Goal: Task Accomplishment & Management: Manage account settings

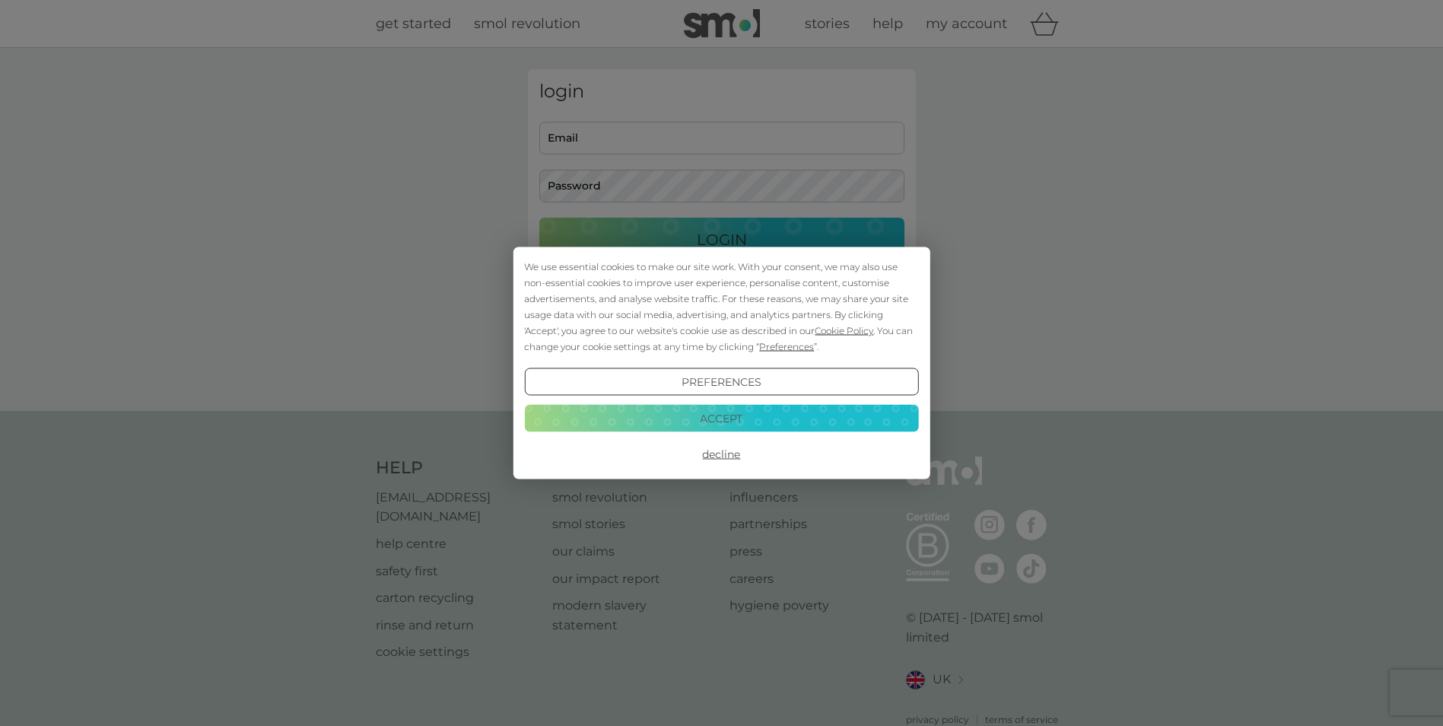
type input "[PERSON_NAME][EMAIL_ADDRESS][DOMAIN_NAME]"
click at [768, 245] on div "We use essential cookies to make our site work. With your consent, we may also …" at bounding box center [721, 363] width 1443 height 726
click at [716, 421] on button "Accept" at bounding box center [721, 417] width 394 height 27
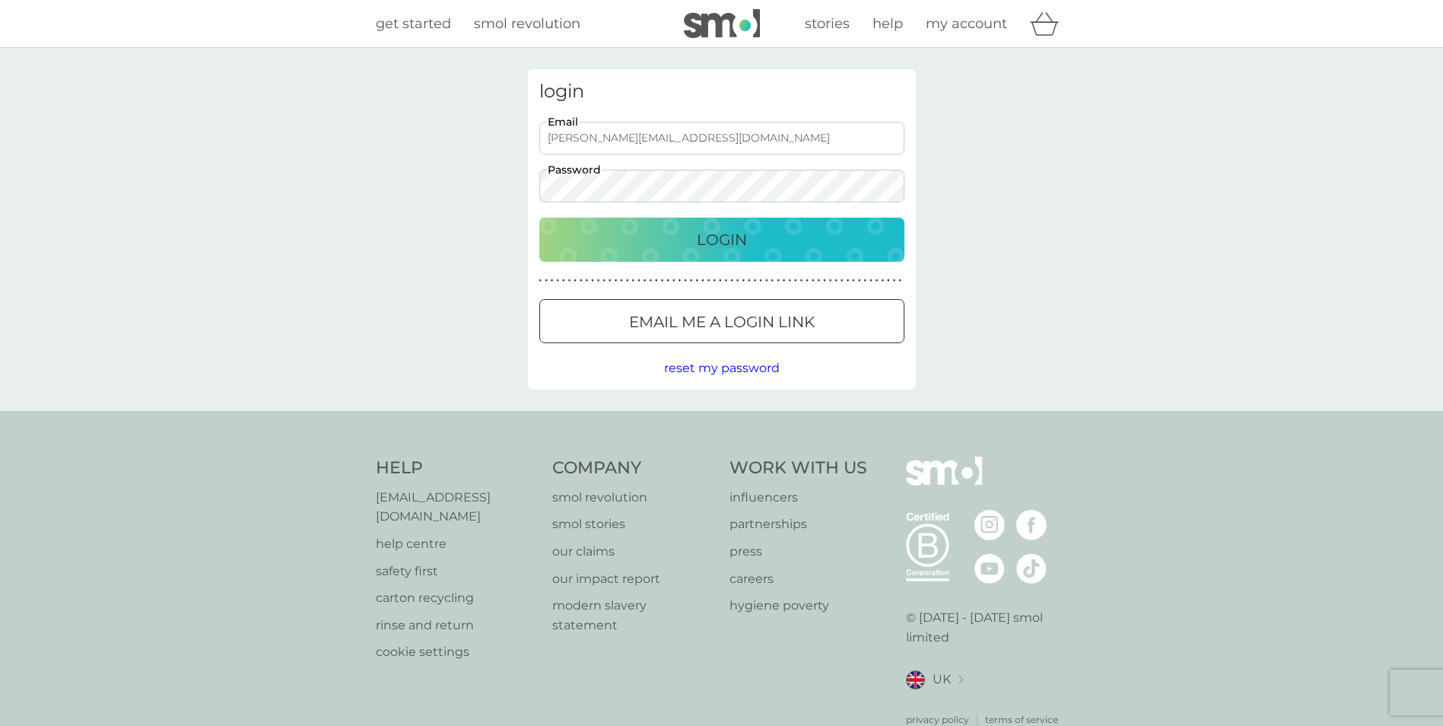
click at [719, 240] on p "Login" at bounding box center [722, 239] width 50 height 24
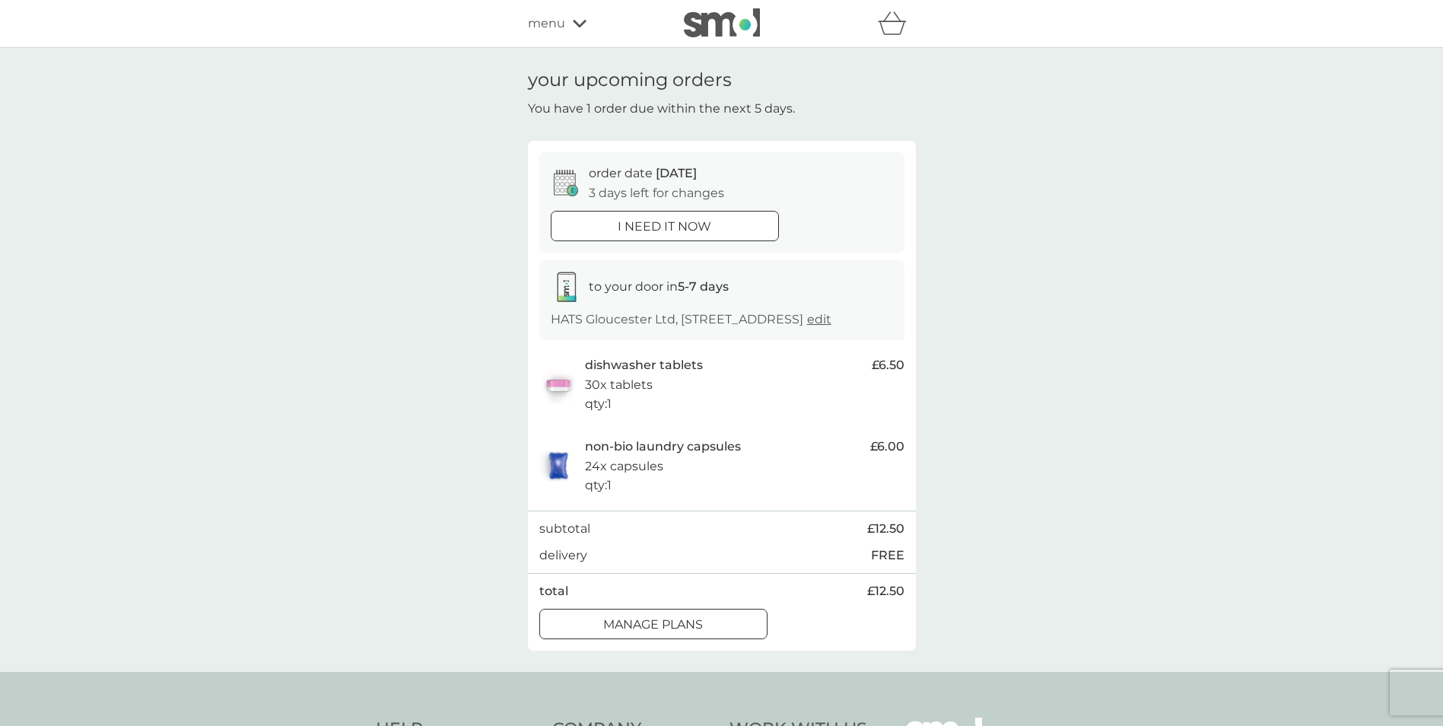
click at [727, 634] on div "manage plans" at bounding box center [653, 625] width 227 height 20
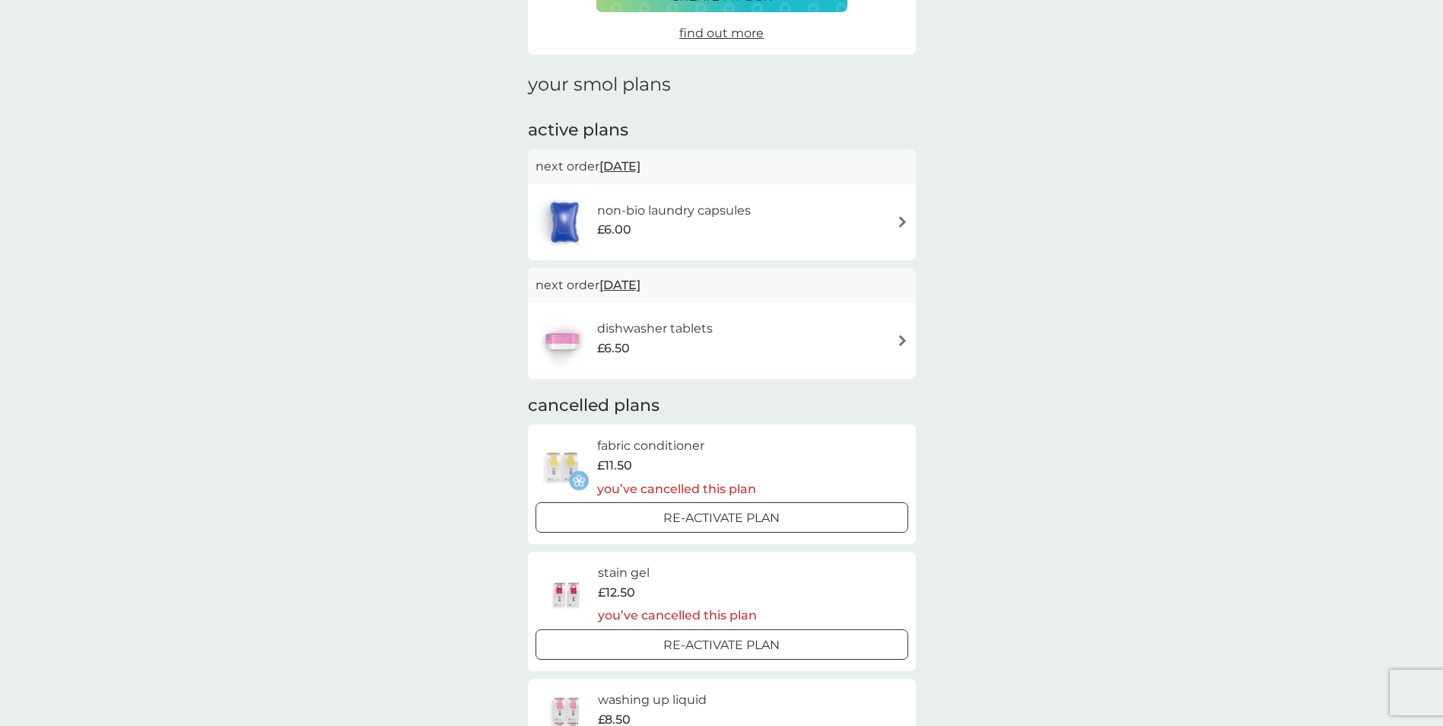
scroll to position [152, 0]
click at [897, 346] on img at bounding box center [902, 340] width 11 height 11
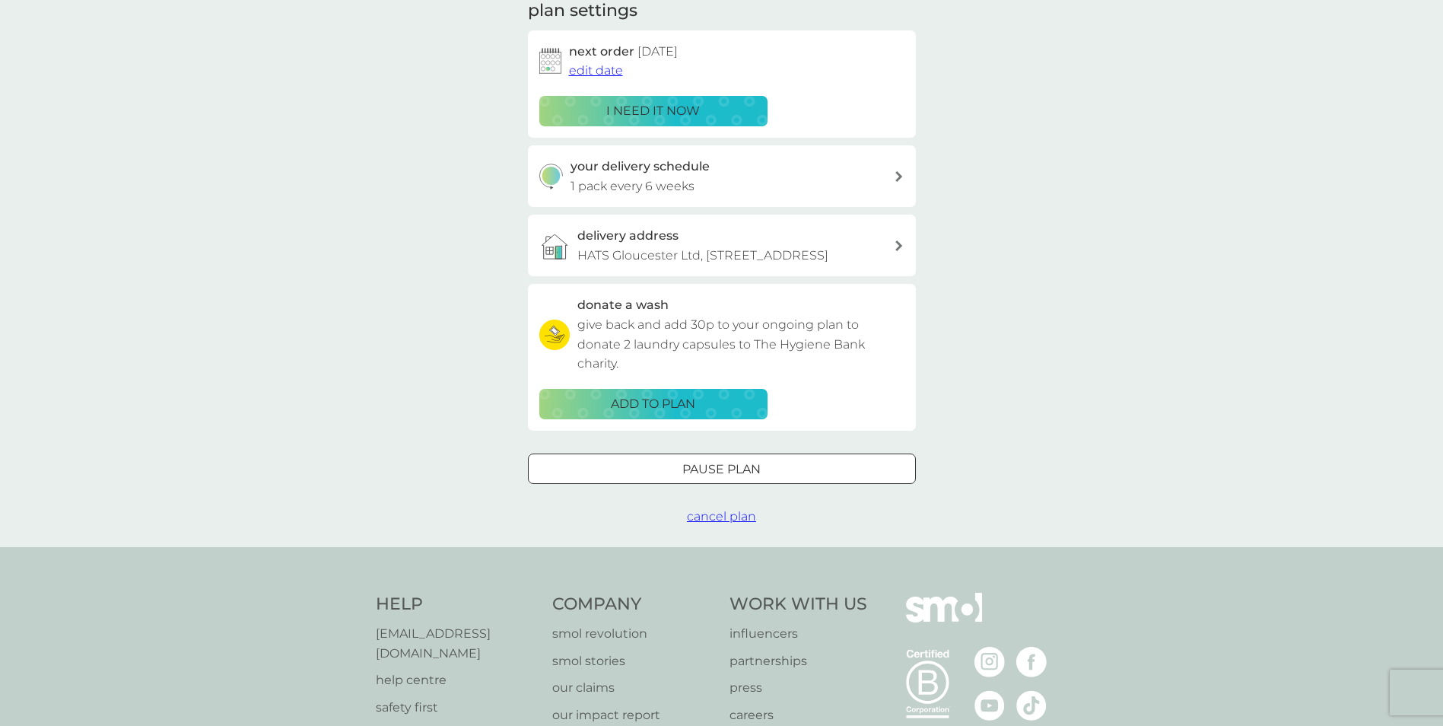
scroll to position [228, 0]
click at [719, 522] on span "cancel plan" at bounding box center [721, 514] width 69 height 14
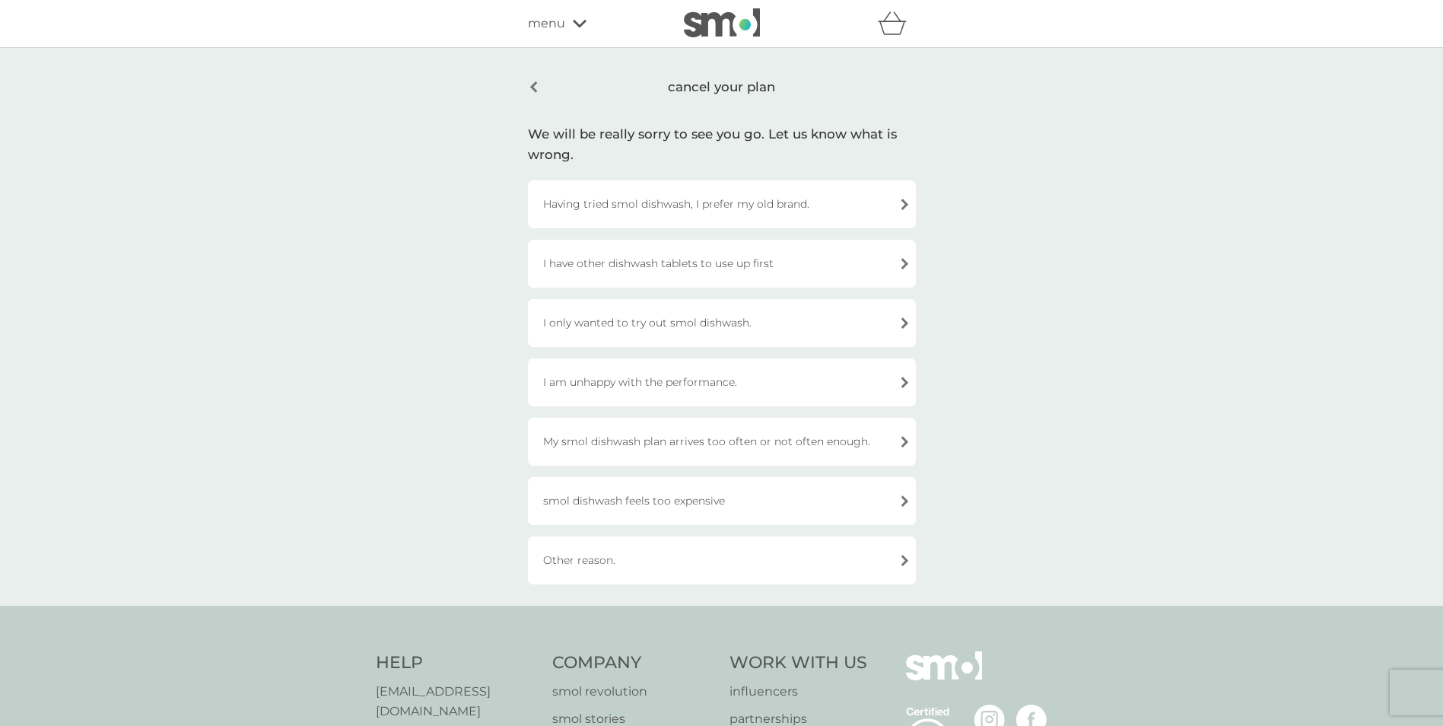
click at [688, 268] on div "I have other dishwash tablets to use up first" at bounding box center [722, 264] width 388 height 48
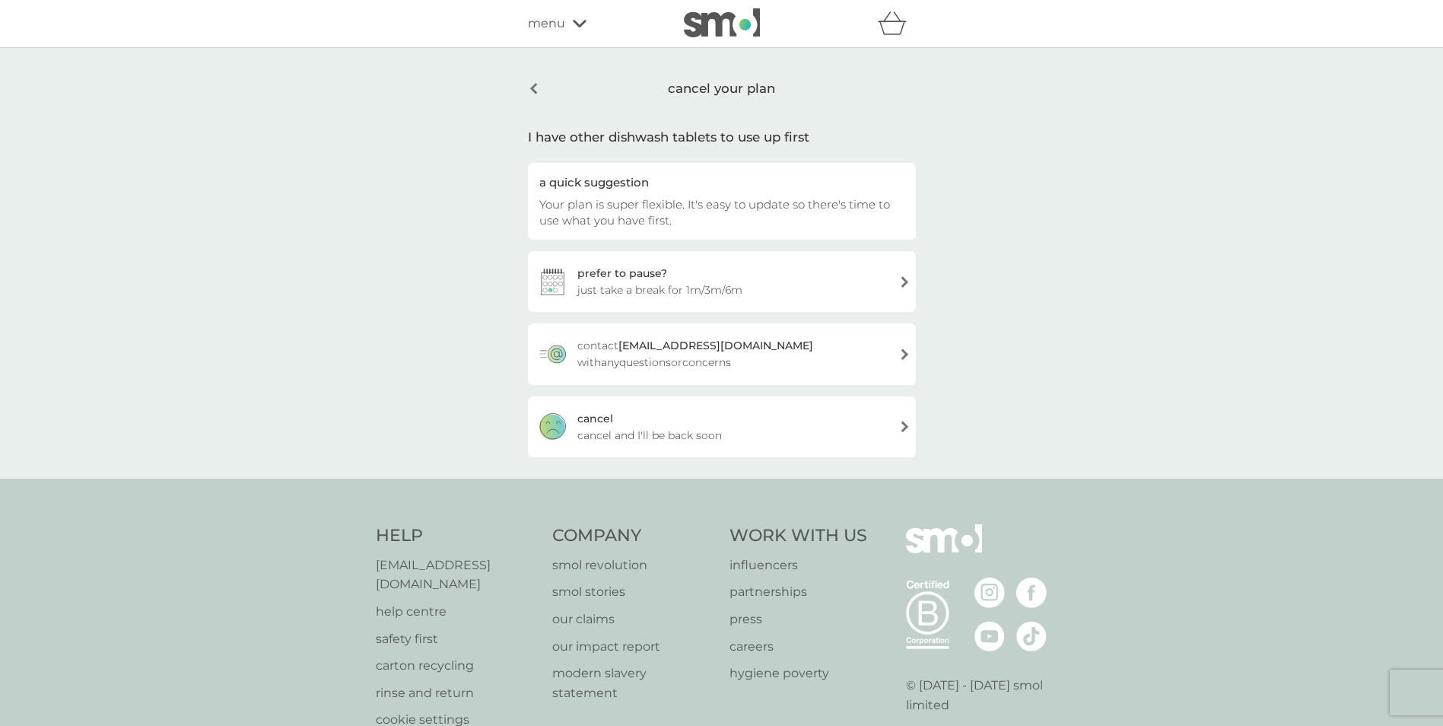
click at [623, 430] on span "cancel and I'll be back soon" at bounding box center [649, 435] width 144 height 17
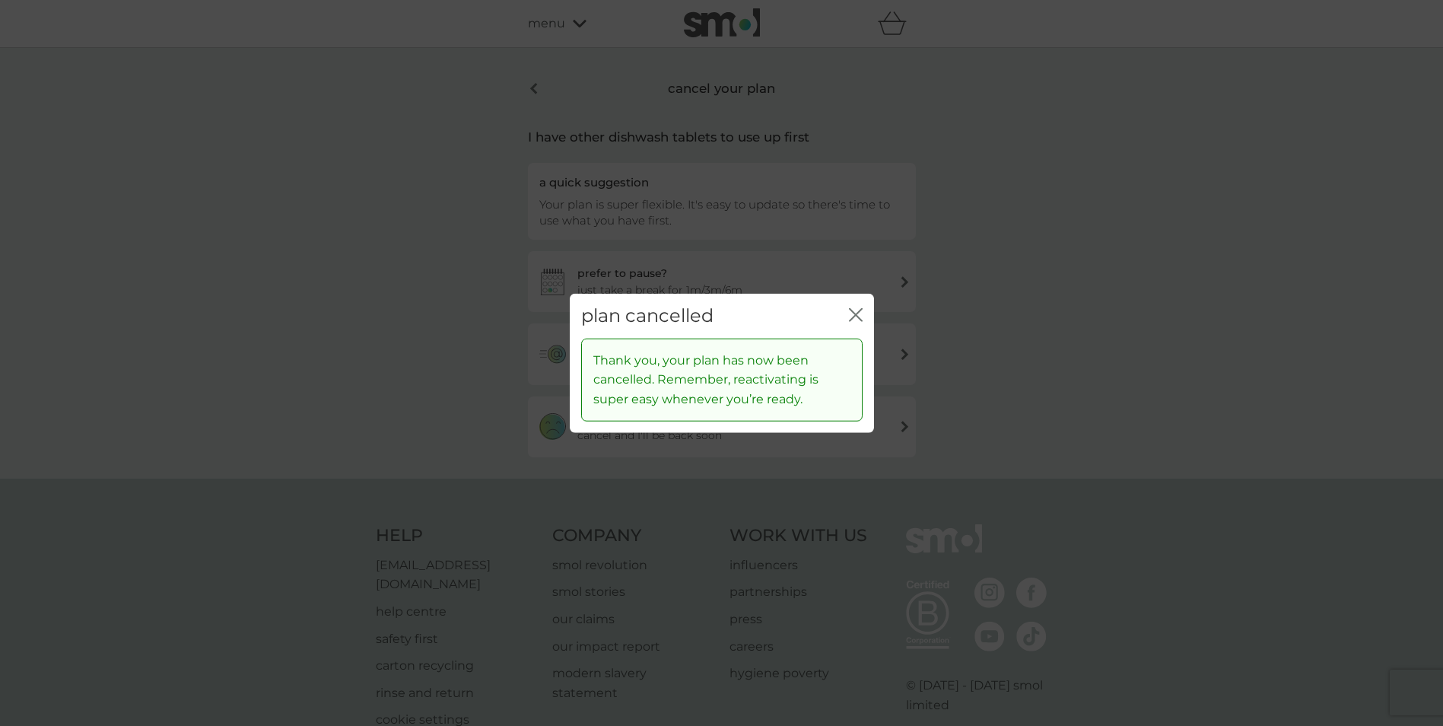
click at [853, 309] on icon "close" at bounding box center [856, 315] width 14 height 14
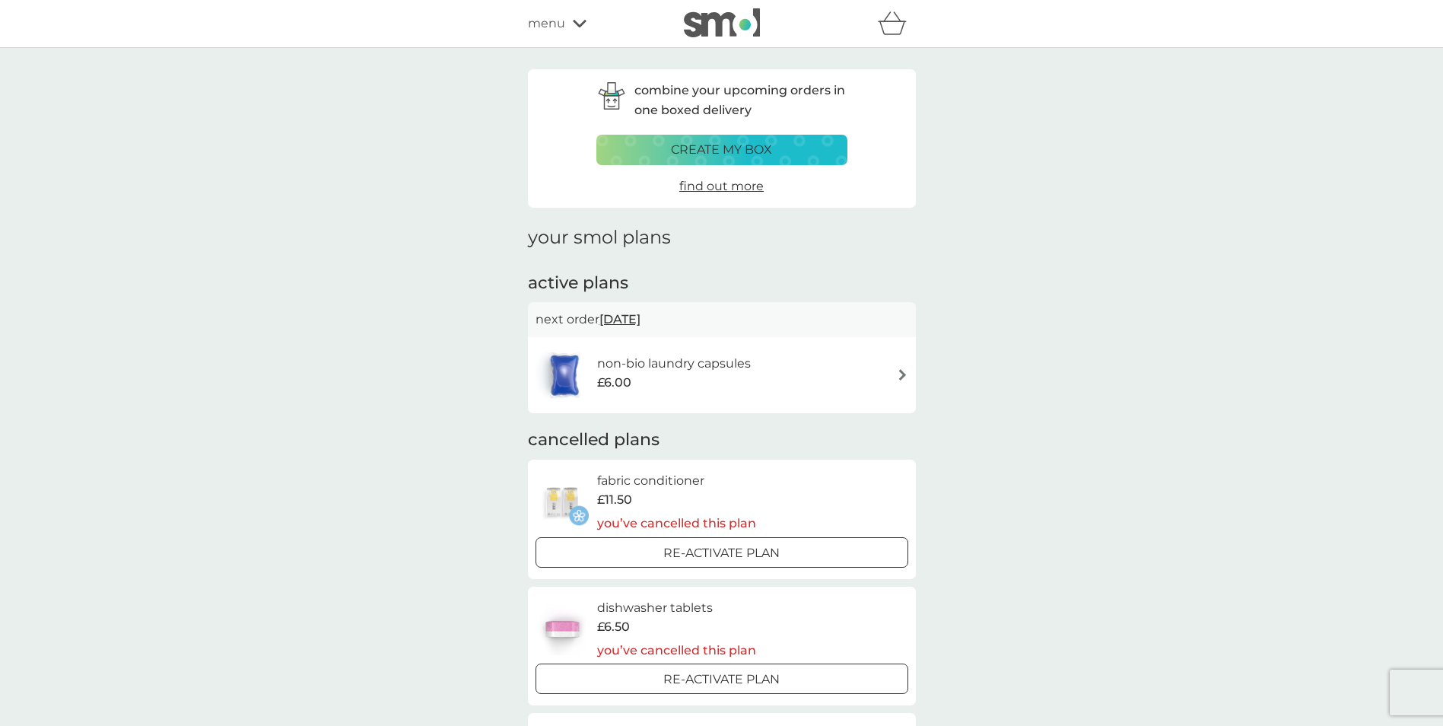
click at [873, 364] on div "non-bio laundry capsules £6.00" at bounding box center [721, 374] width 373 height 53
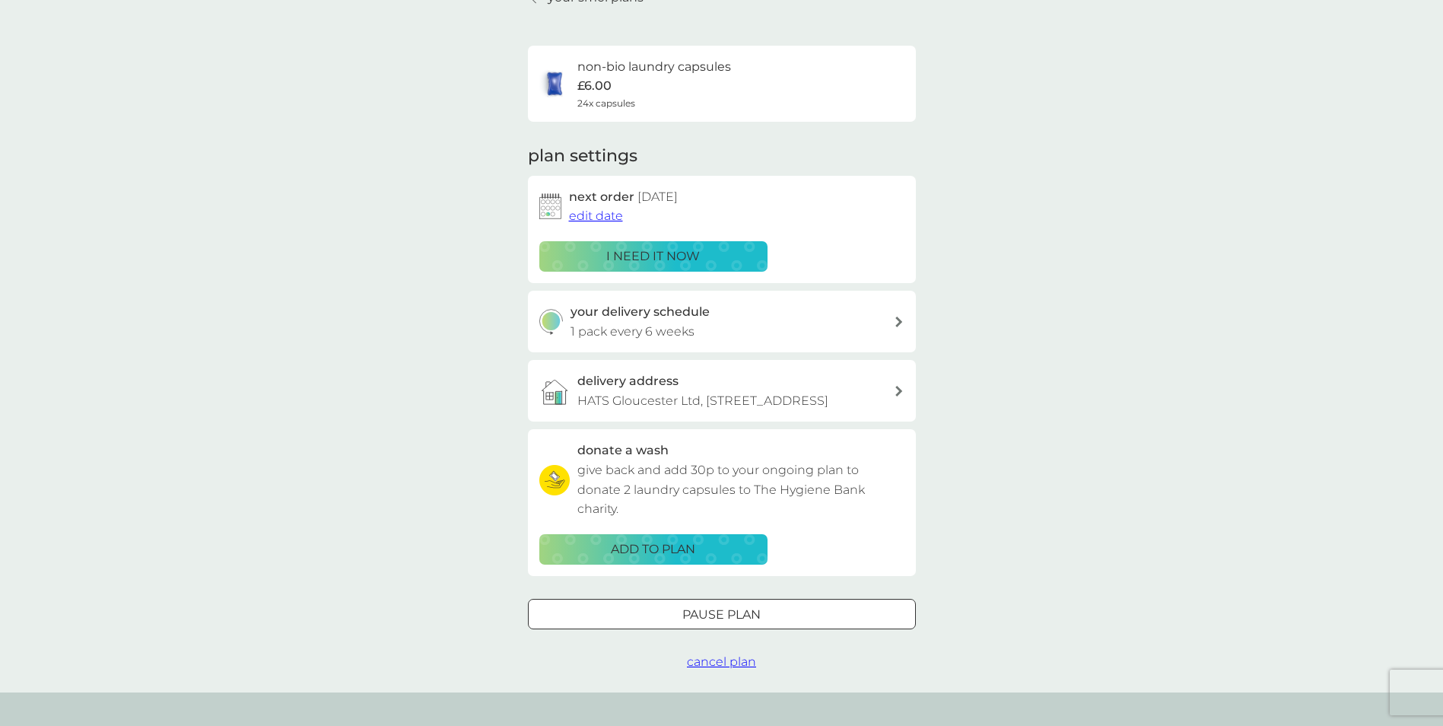
scroll to position [228, 0]
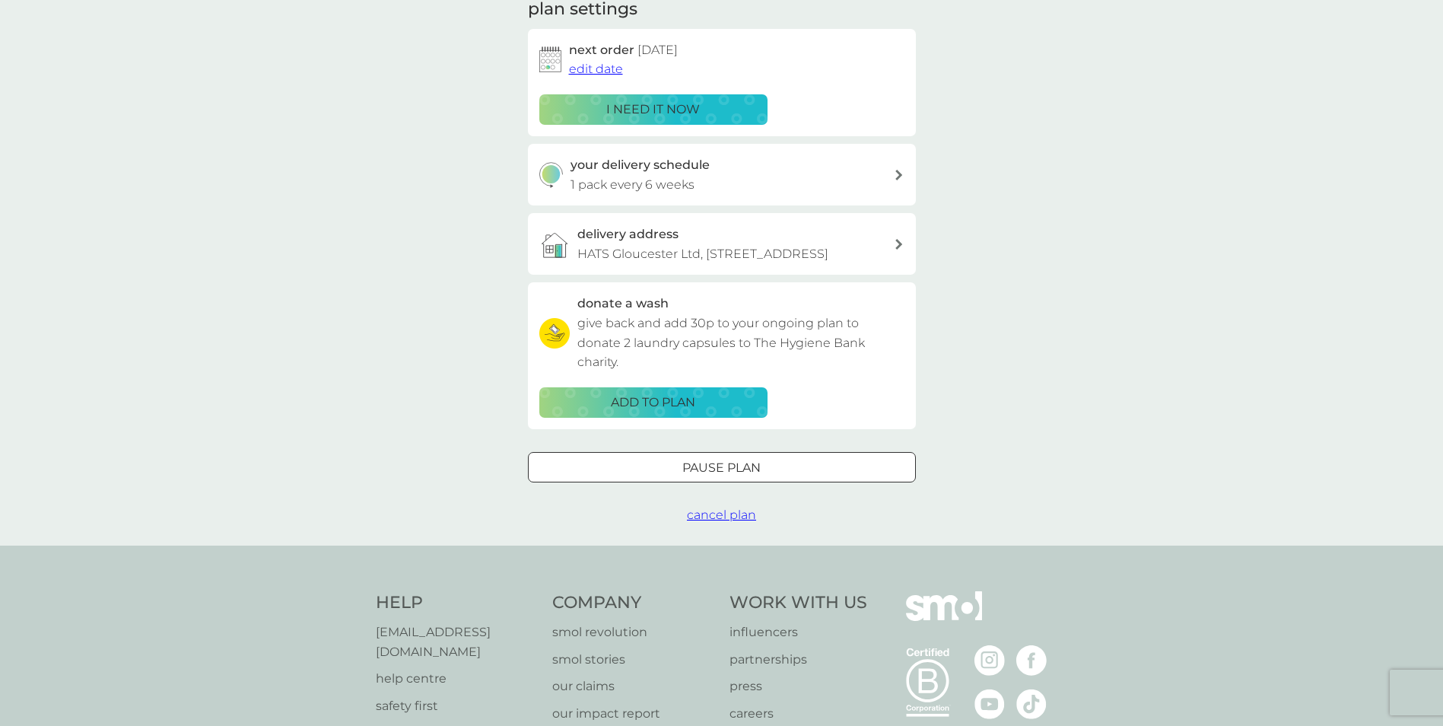
click at [705, 522] on span "cancel plan" at bounding box center [721, 514] width 69 height 14
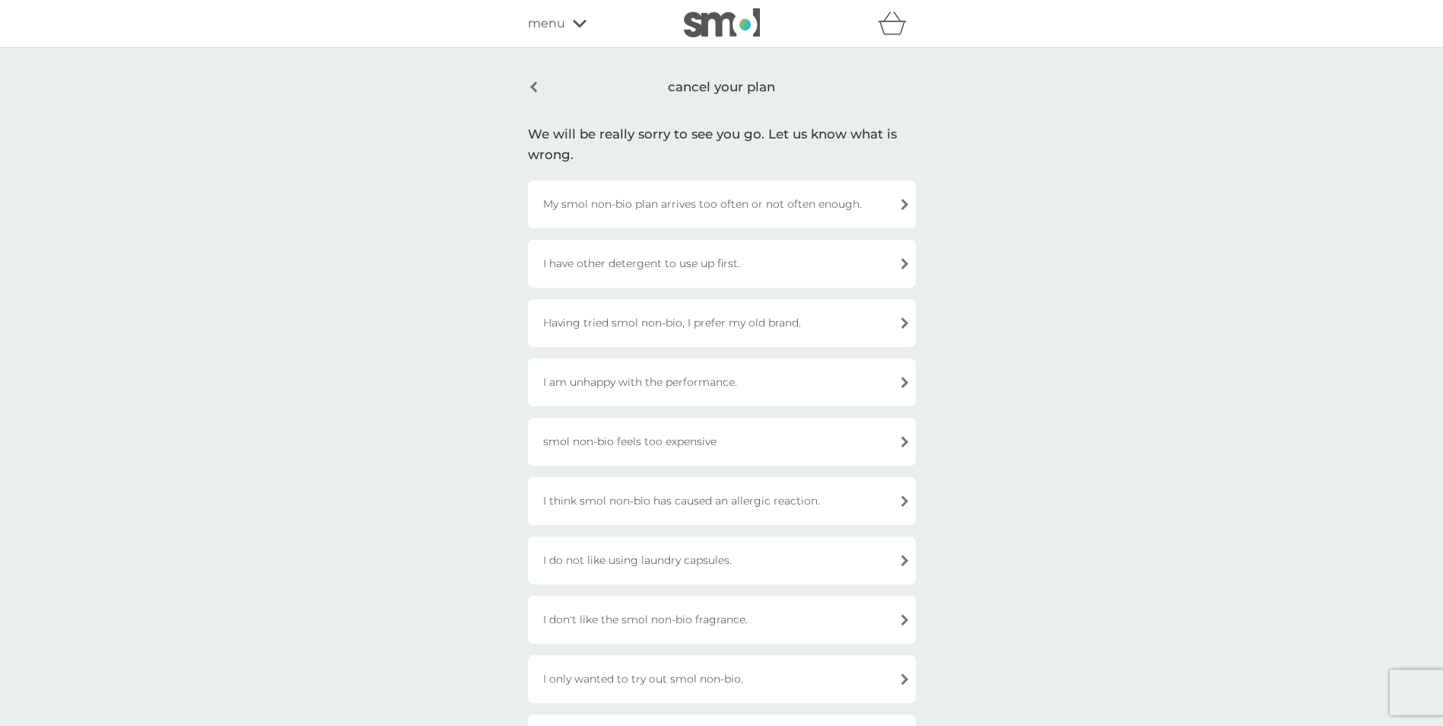
click at [728, 265] on div "I have other detergent to use up first." at bounding box center [722, 264] width 388 height 48
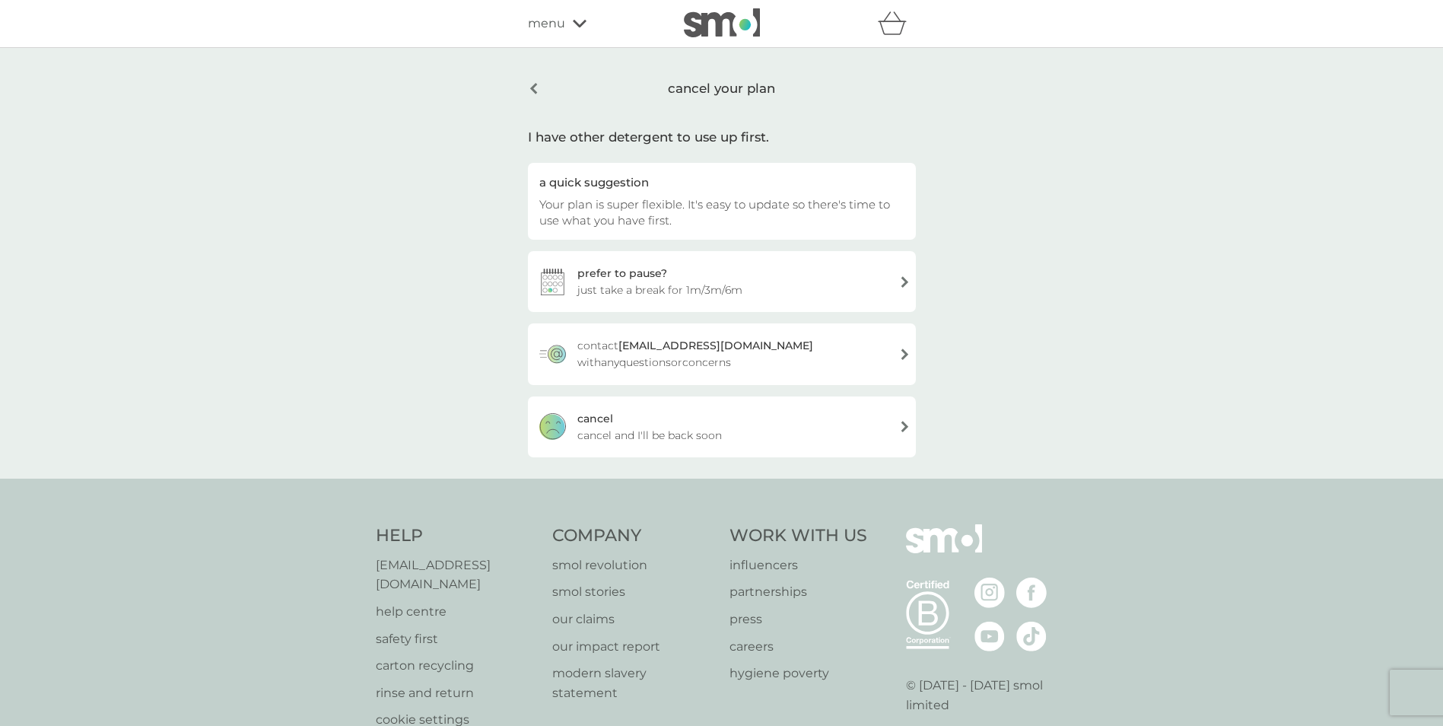
click at [674, 429] on span "cancel and I'll be back soon" at bounding box center [649, 435] width 144 height 17
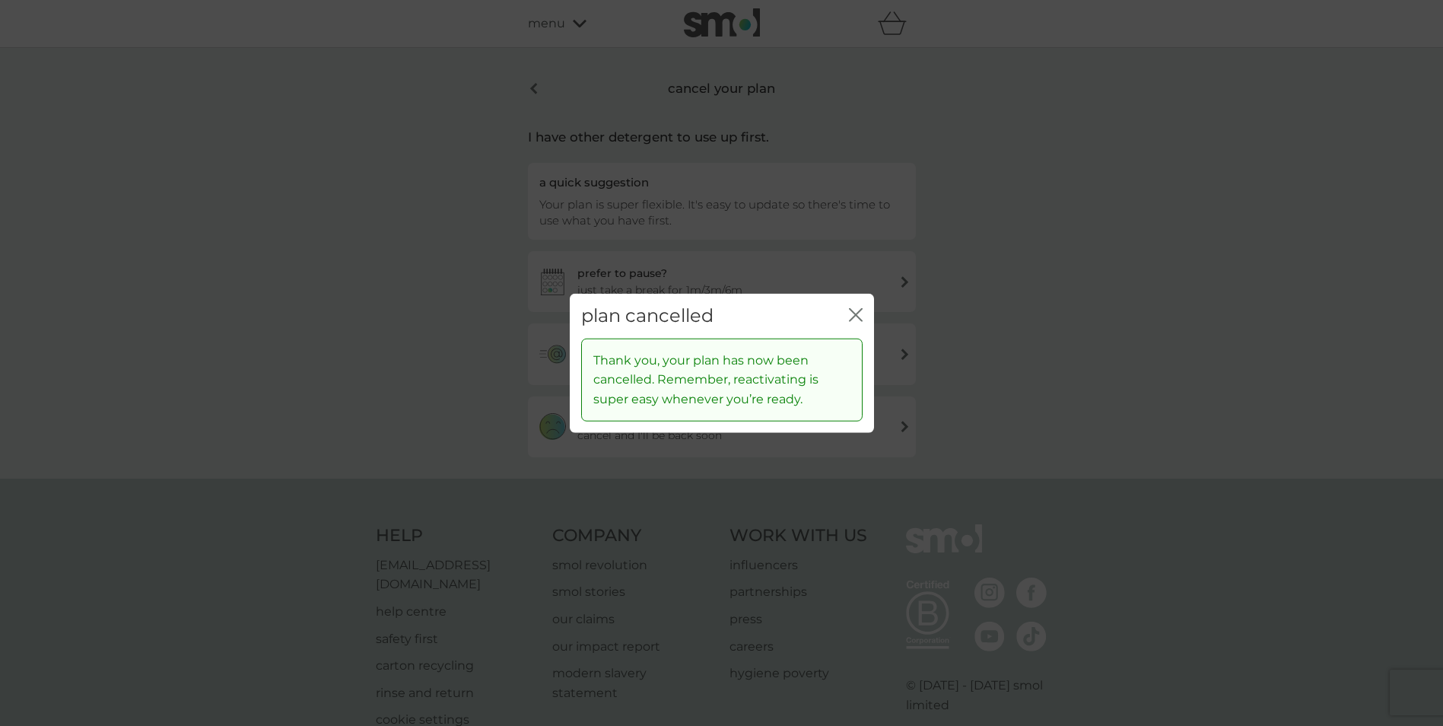
click at [862, 311] on div "plan cancelled close" at bounding box center [722, 316] width 304 height 45
click at [856, 305] on div "close" at bounding box center [856, 316] width 14 height 22
click at [856, 314] on icon "close" at bounding box center [859, 315] width 6 height 12
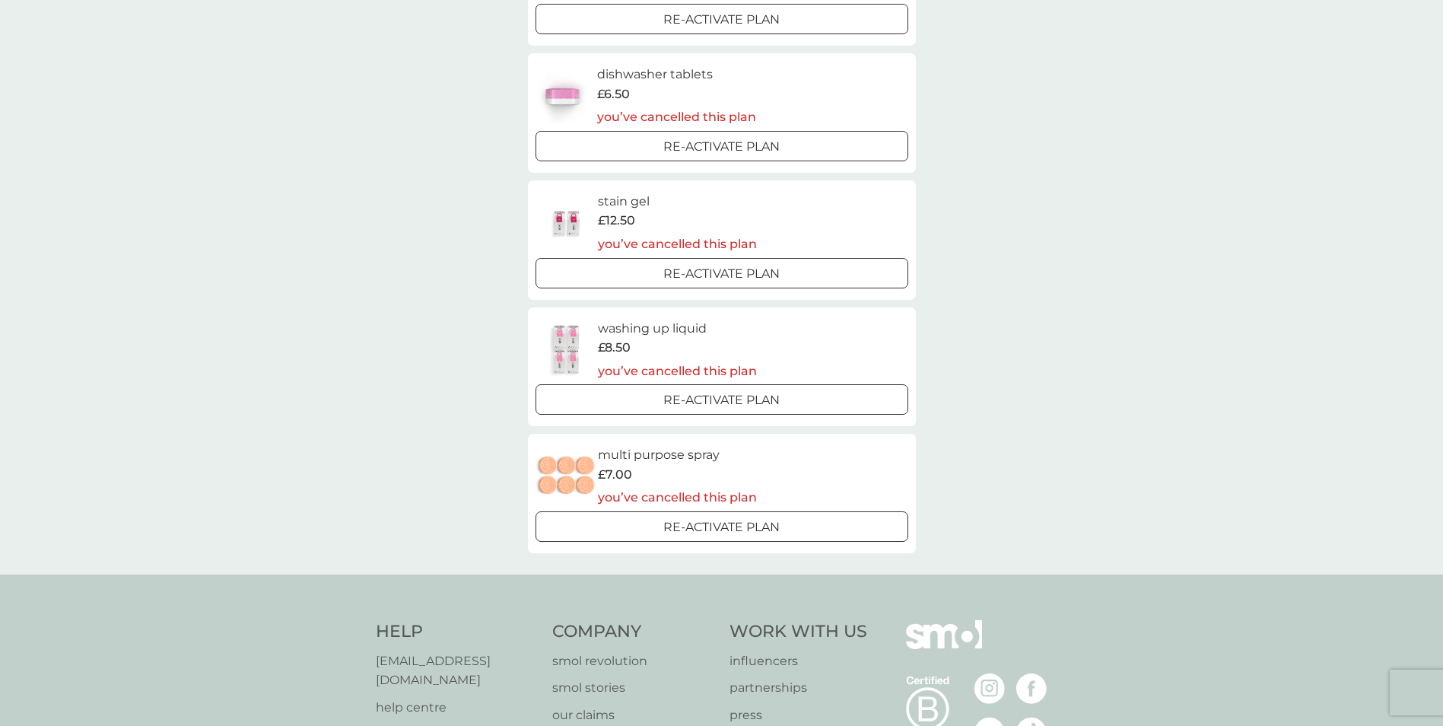
scroll to position [608, 0]
